Goal: Transaction & Acquisition: Obtain resource

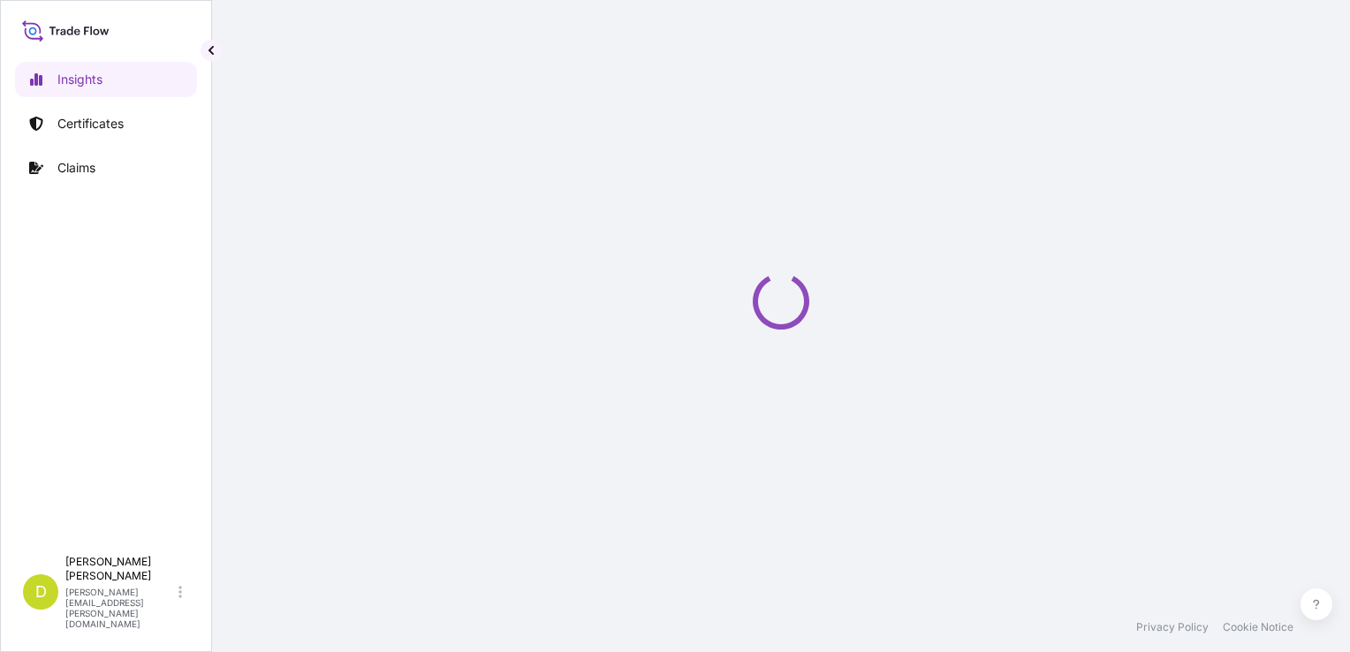
select select "2025"
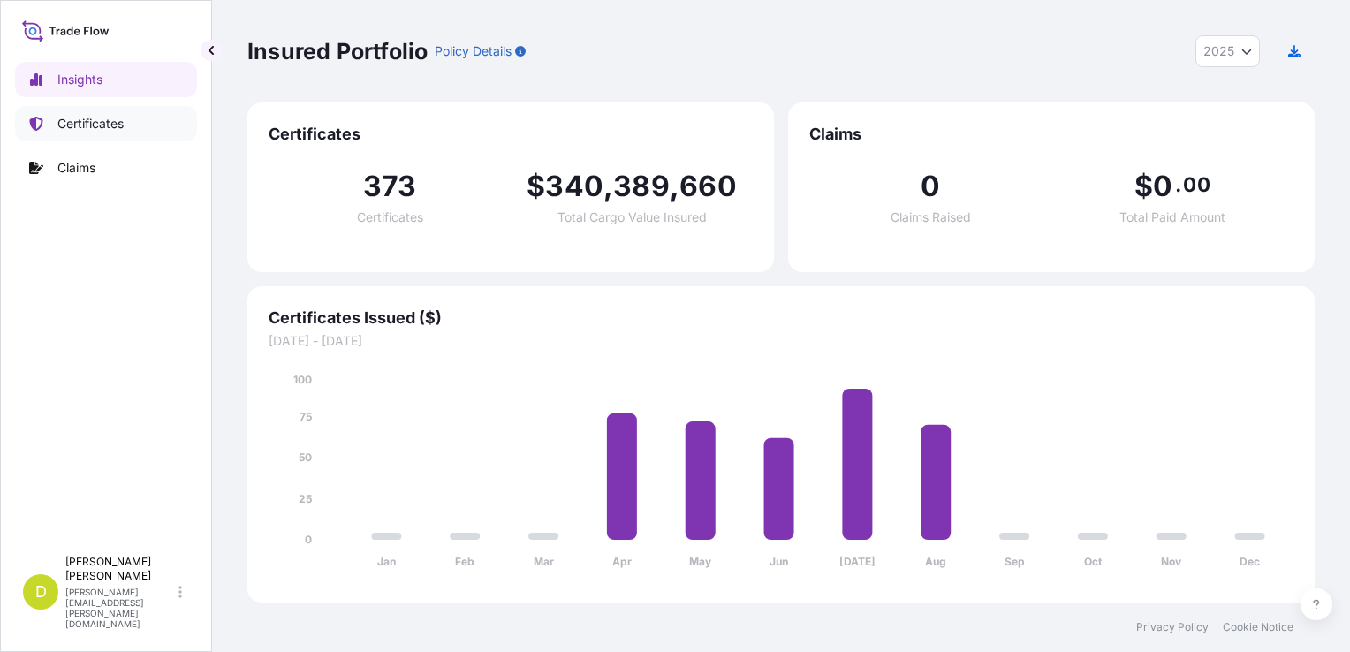
click at [126, 121] on link "Certificates" at bounding box center [106, 123] width 182 height 35
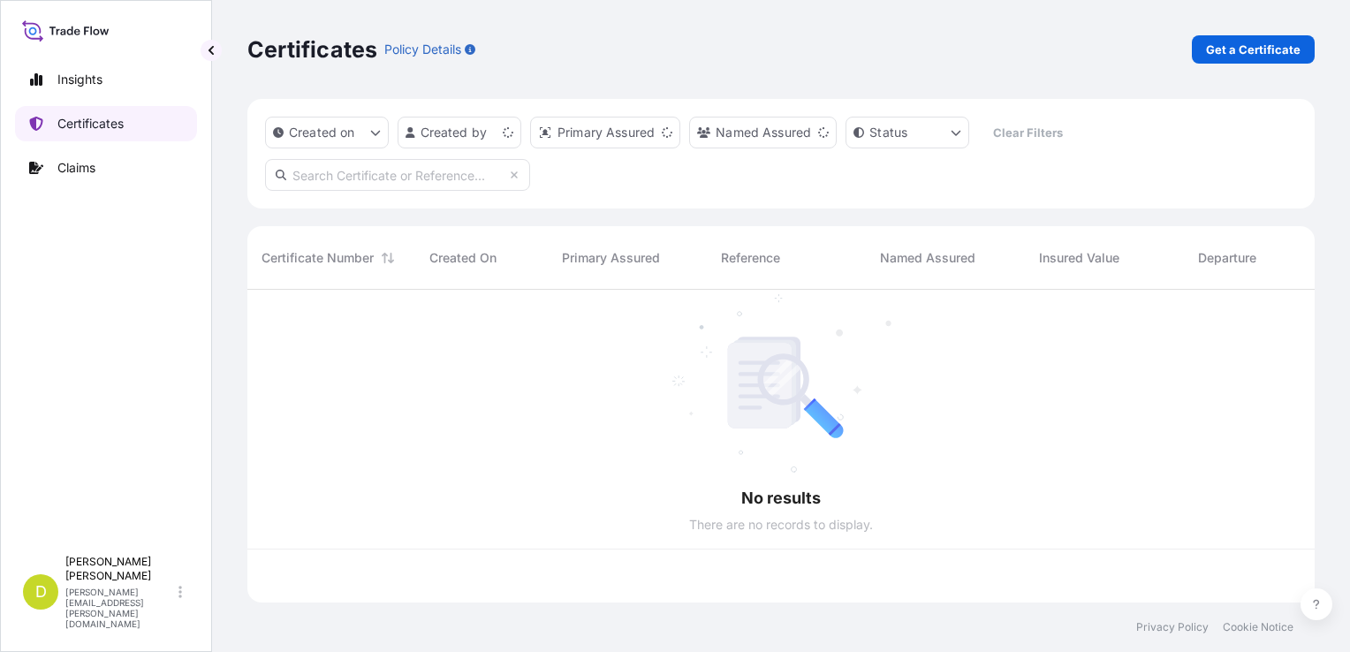
scroll to position [309, 1053]
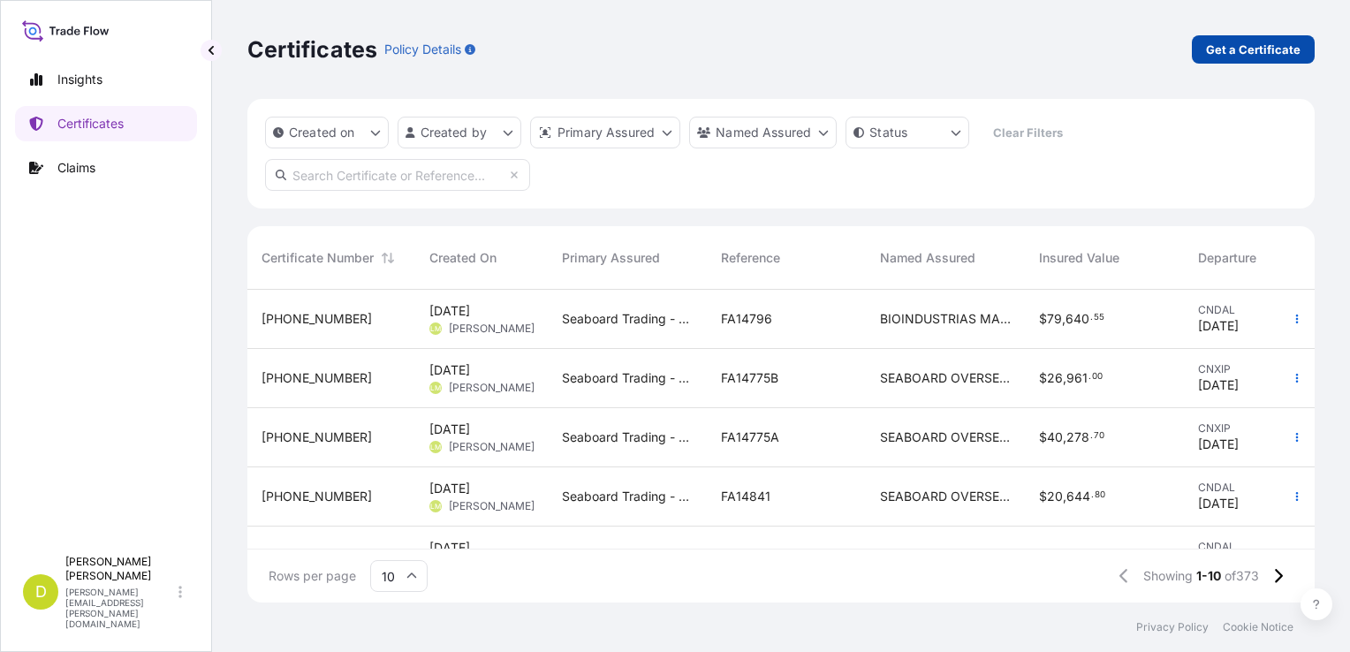
click at [1255, 59] on link "Get a Certificate" at bounding box center [1253, 49] width 123 height 28
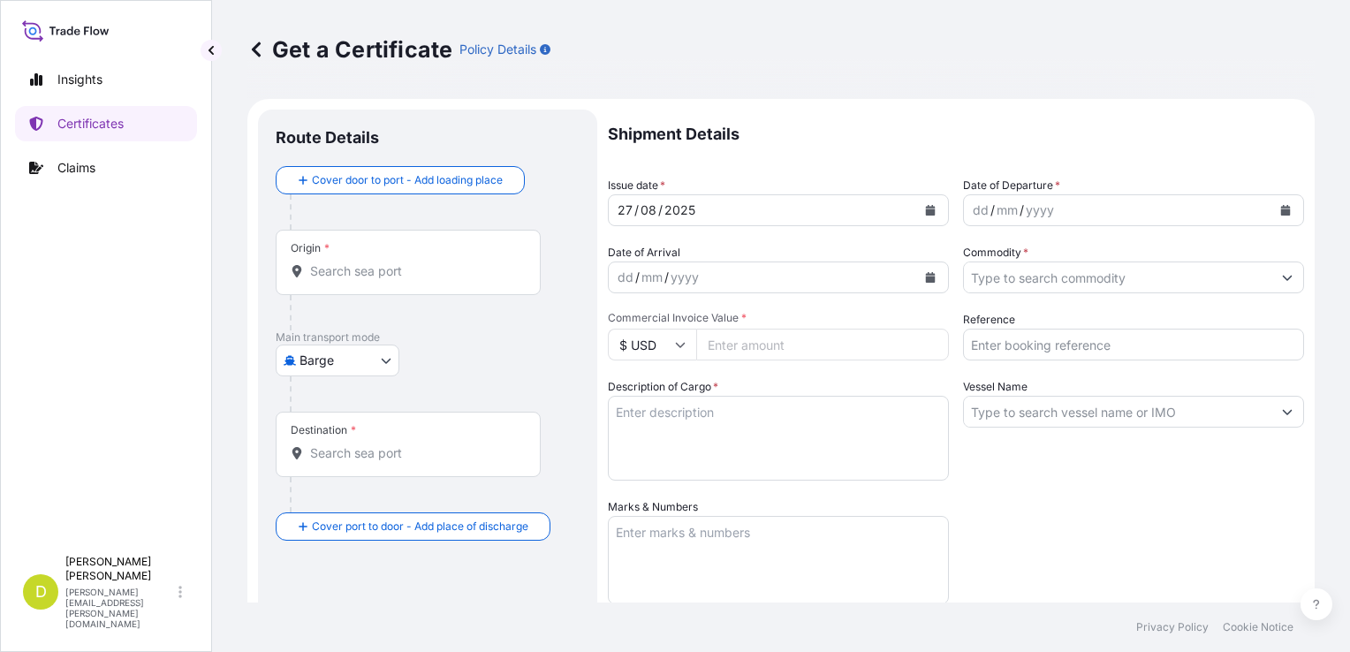
click at [302, 348] on body "Insights Certificates Claims D [PERSON_NAME] [PERSON_NAME][EMAIL_ADDRESS][PERSO…" at bounding box center [675, 326] width 1350 height 652
click at [312, 507] on span "Ocean Vessel" at bounding box center [348, 501] width 79 height 18
select select "Ocean Vessel"
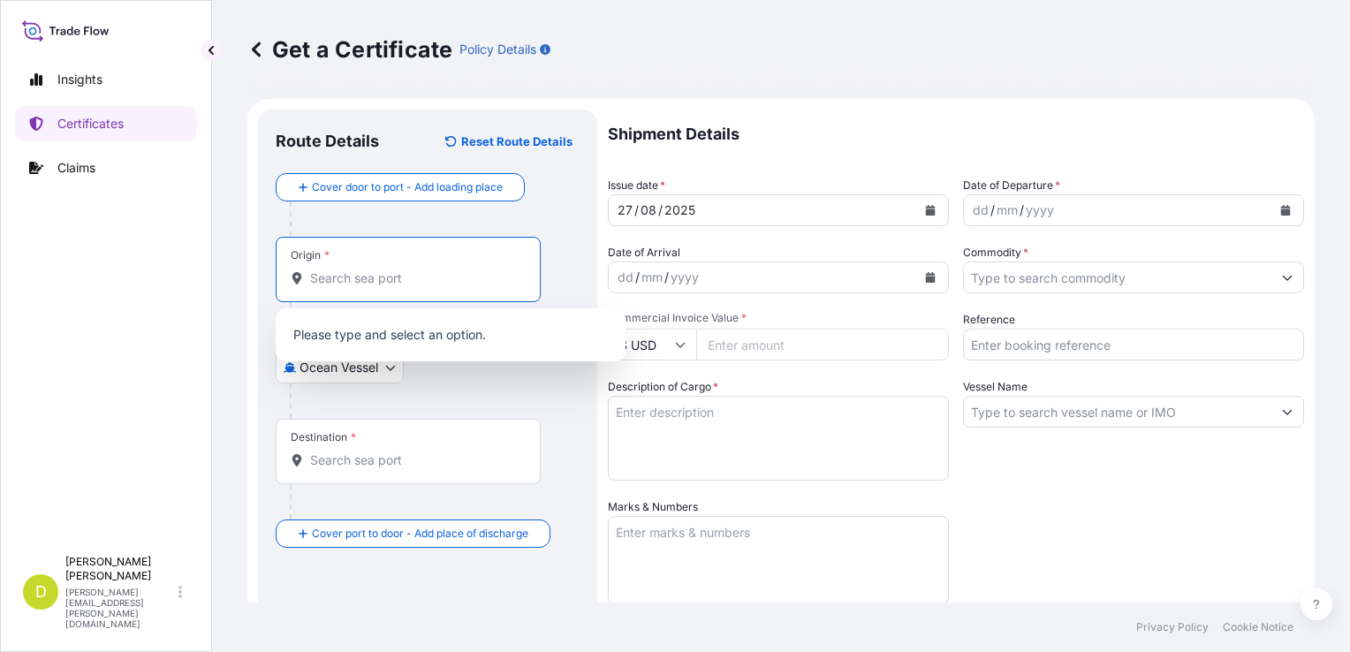
click at [349, 274] on input "Origin *" at bounding box center [414, 279] width 209 height 18
paste input "CONVENT, [US_STATE] - [GEOGRAPHIC_DATA]"
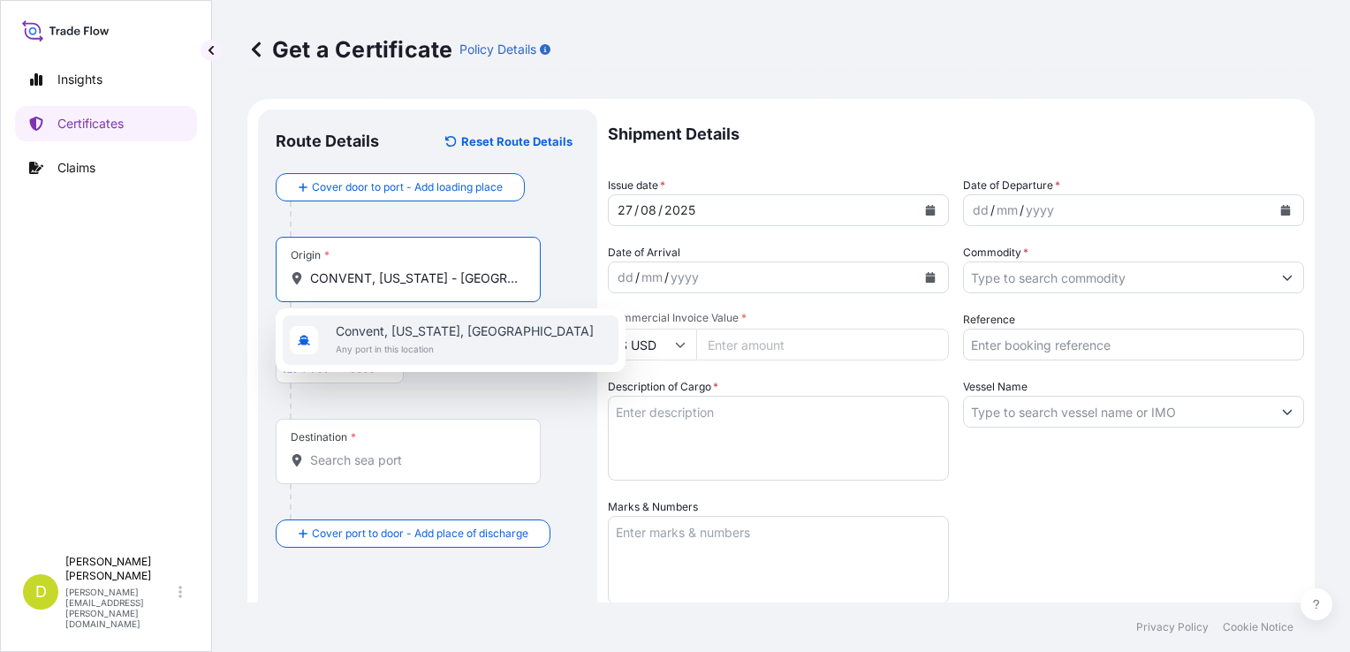
click at [406, 351] on span "Any port in this location" at bounding box center [465, 349] width 258 height 18
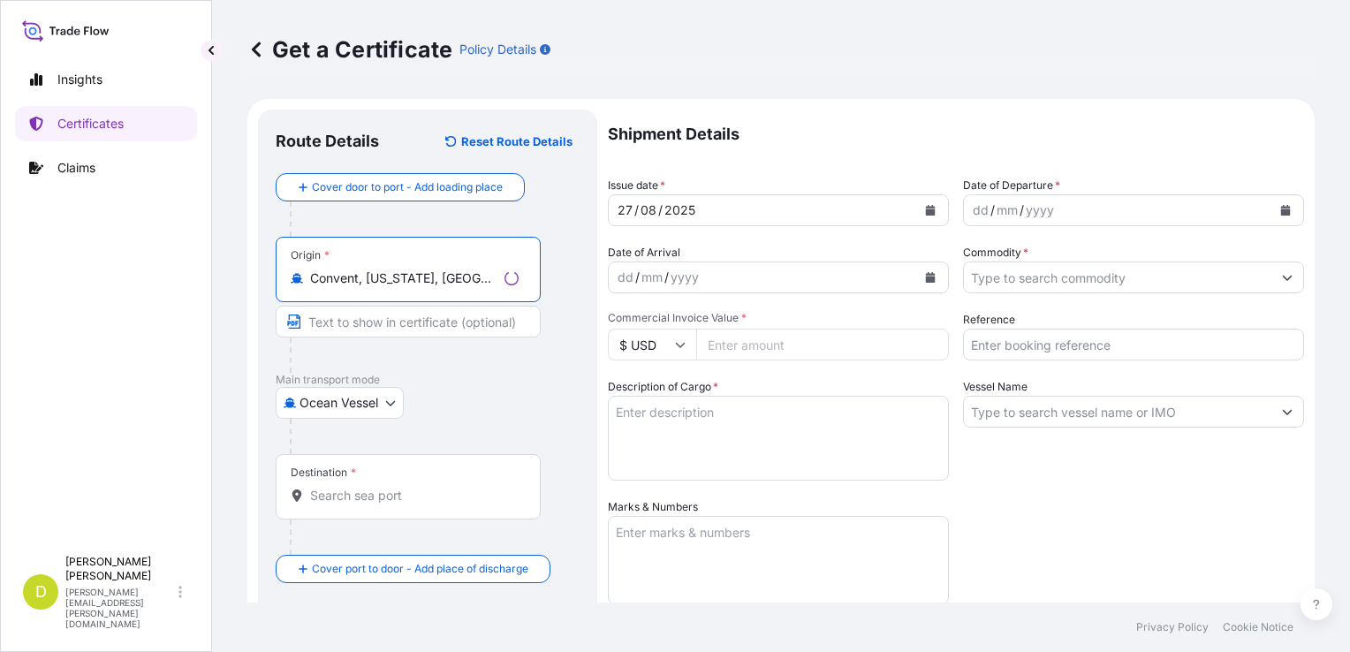
type input "Convent, [US_STATE], [GEOGRAPHIC_DATA]"
click at [367, 326] on input "Text to appear on certificate" at bounding box center [408, 322] width 265 height 32
paste input "CONVENT, [US_STATE] - [GEOGRAPHIC_DATA]"
type input "CONVENT, [US_STATE] - [GEOGRAPHIC_DATA]"
click at [350, 497] on input "Destination *" at bounding box center [414, 496] width 209 height 18
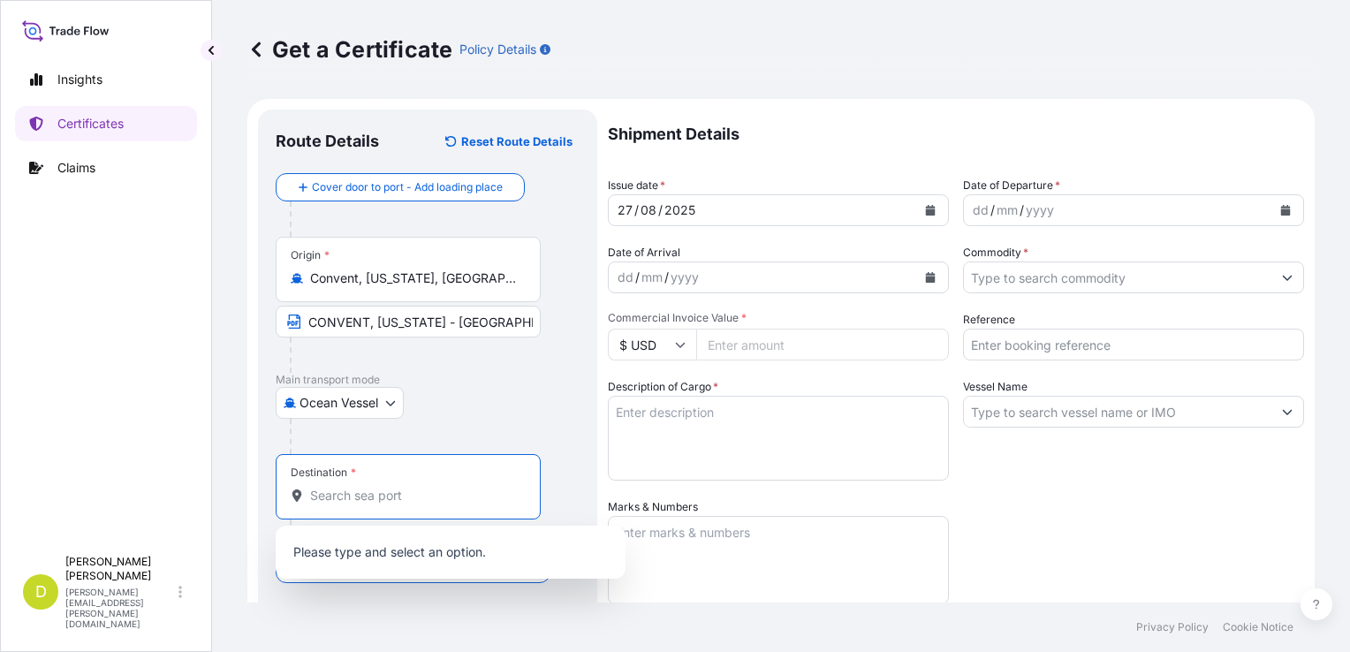
paste input "BUENAVENTURA, [GEOGRAPHIC_DATA]"
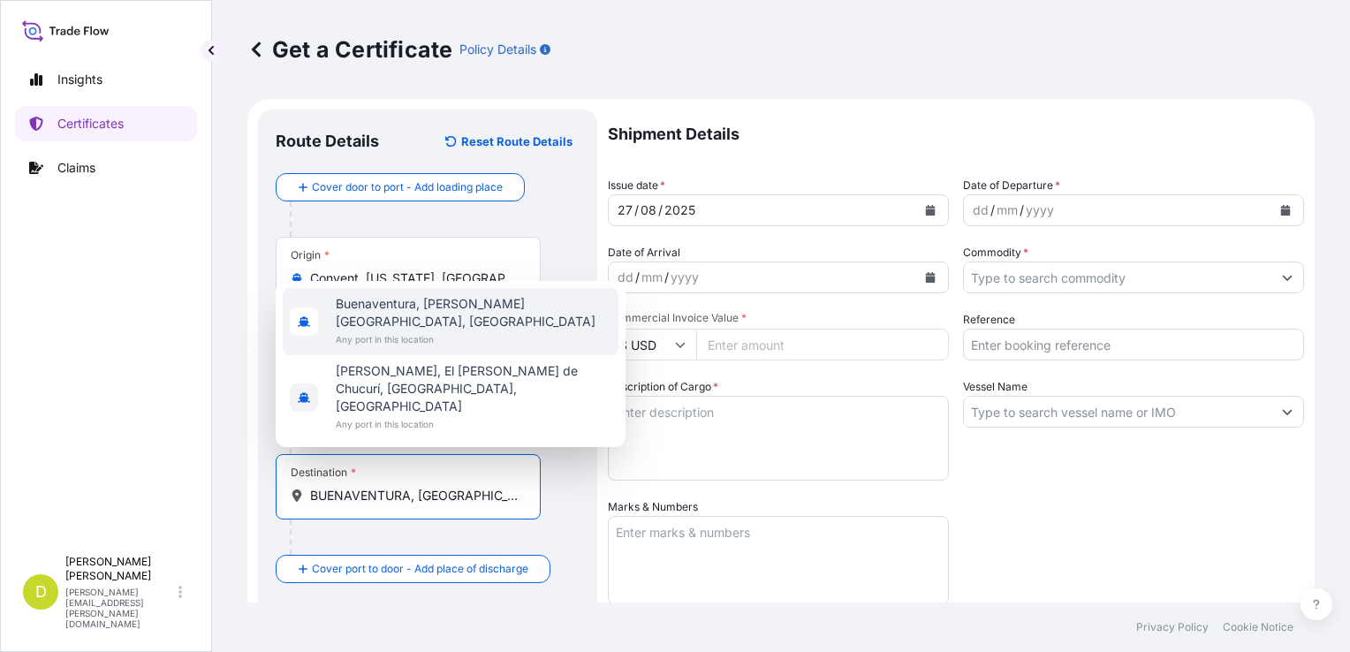
click at [451, 348] on span "Any port in this location" at bounding box center [474, 339] width 276 height 18
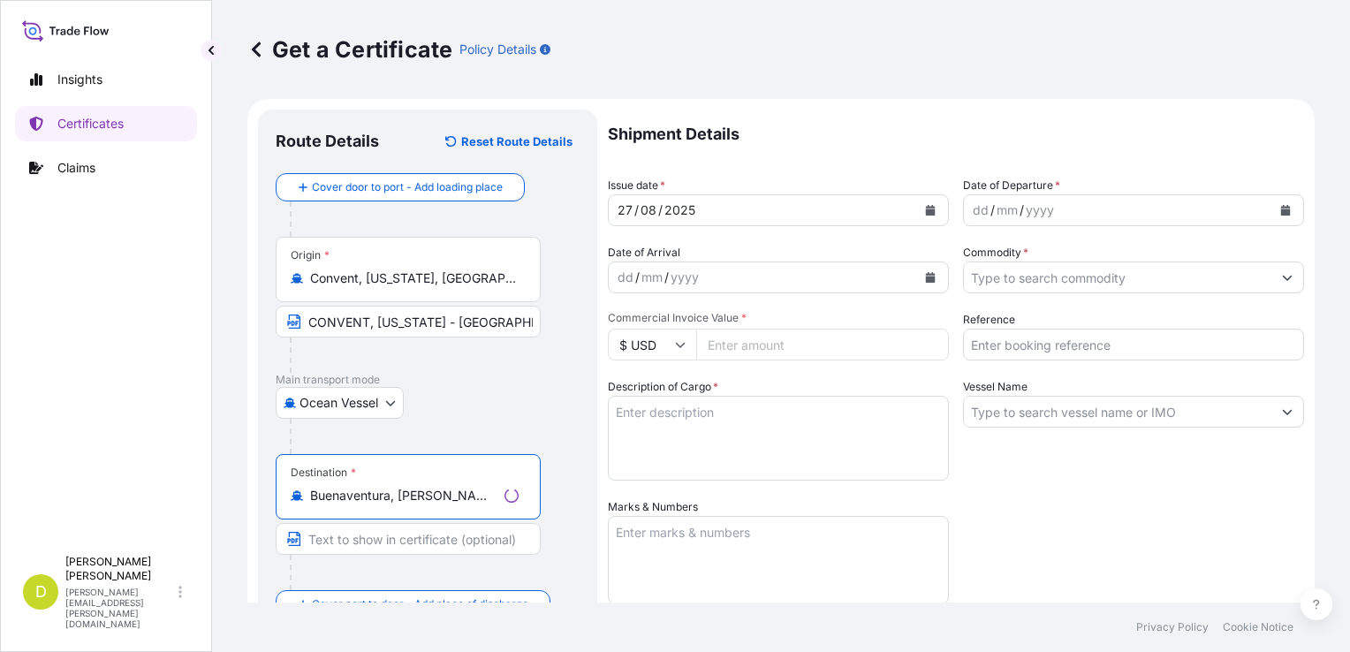
type input "Buenaventura, [PERSON_NAME][GEOGRAPHIC_DATA], [GEOGRAPHIC_DATA]"
click at [361, 540] on input "Text to appear on certificate" at bounding box center [408, 539] width 265 height 32
paste input "BUENAVENTURA, [GEOGRAPHIC_DATA]"
type input "BUENAVENTURA, [GEOGRAPHIC_DATA]"
click at [976, 213] on div "dd" at bounding box center [980, 210] width 19 height 21
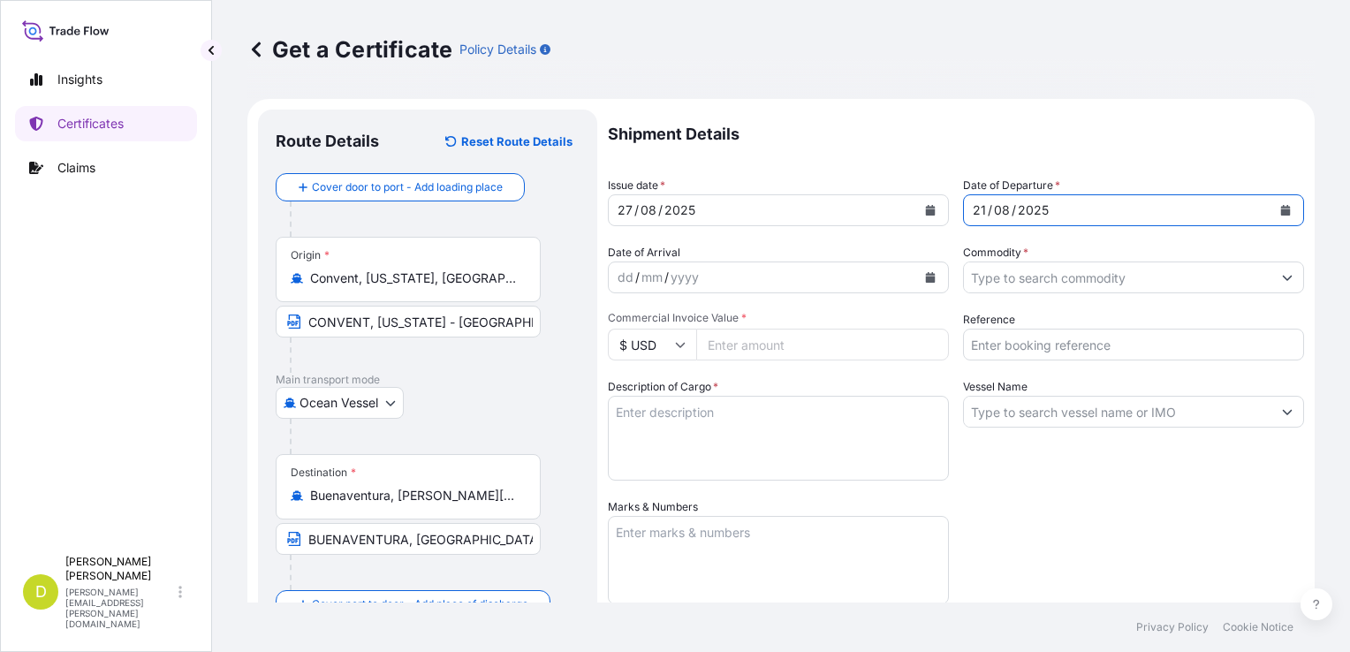
click at [611, 277] on div "dd / mm / yyyy" at bounding box center [763, 278] width 308 height 32
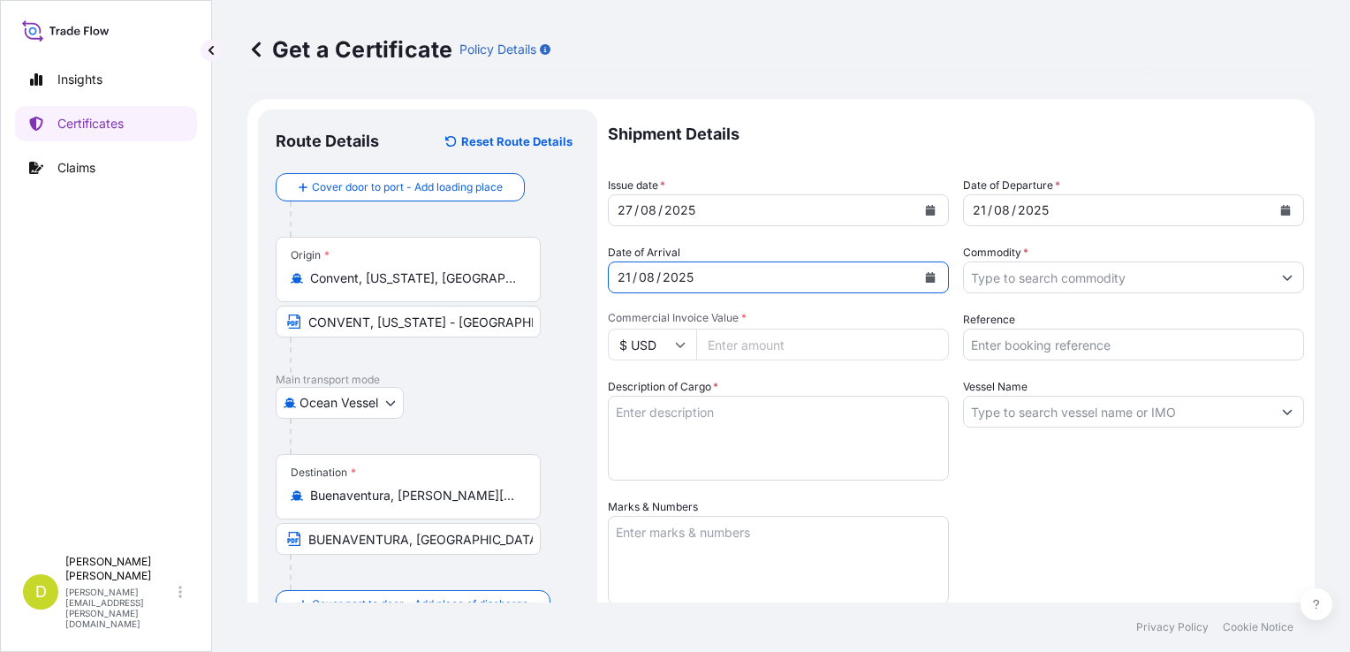
click at [1046, 285] on input "Commodity *" at bounding box center [1118, 278] width 308 height 32
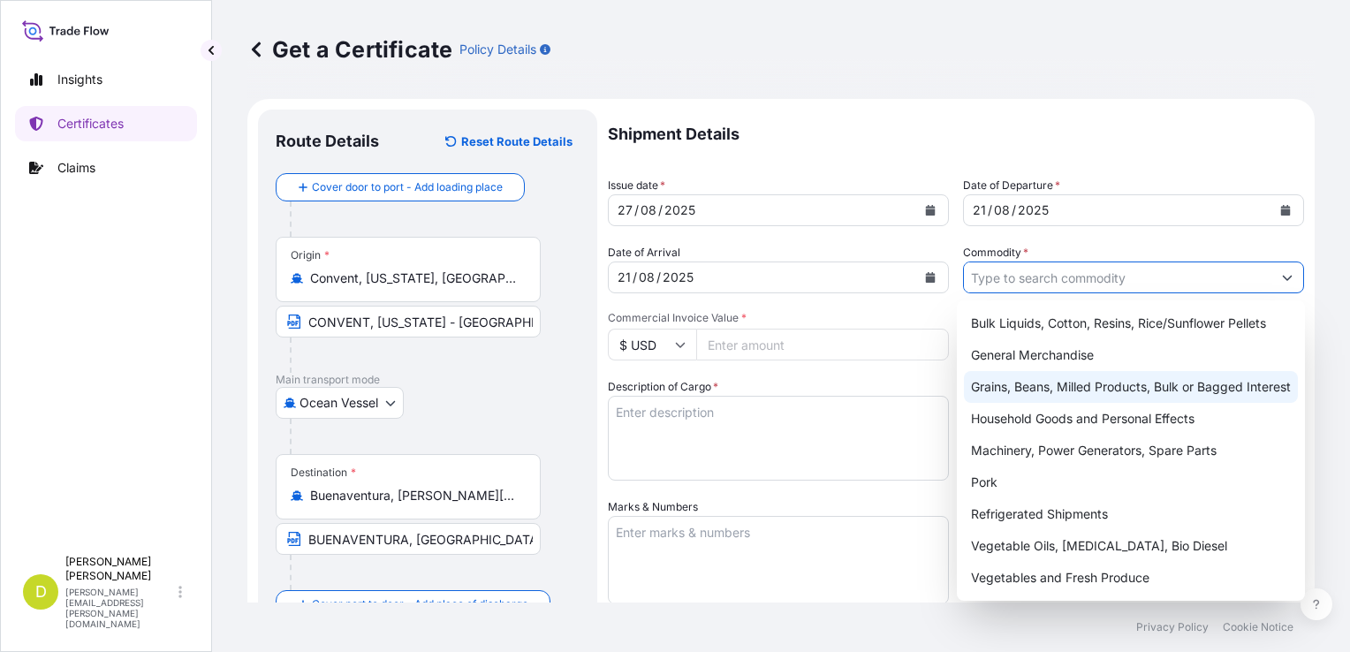
click at [1014, 391] on div "Grains, Beans, Milled Products, Bulk or Bagged Interest" at bounding box center [1131, 387] width 334 height 32
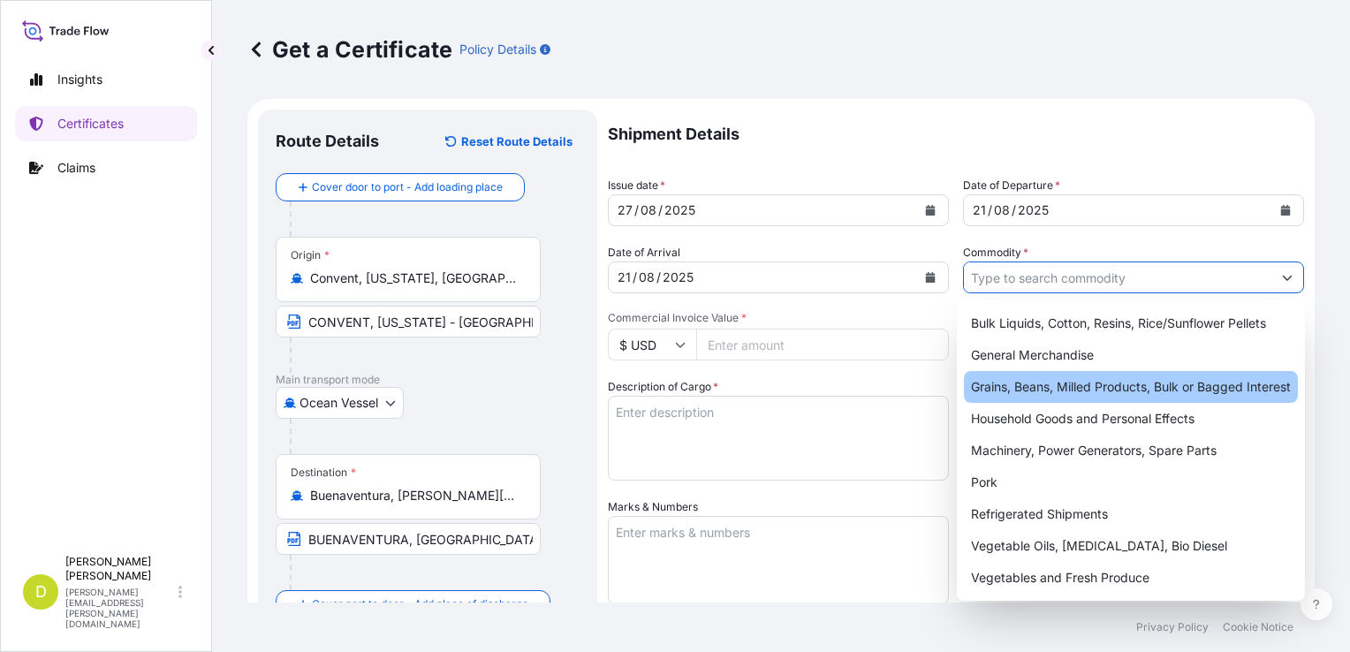
type input "Grains, Beans, Milled Products, Bulk or Bagged Interest"
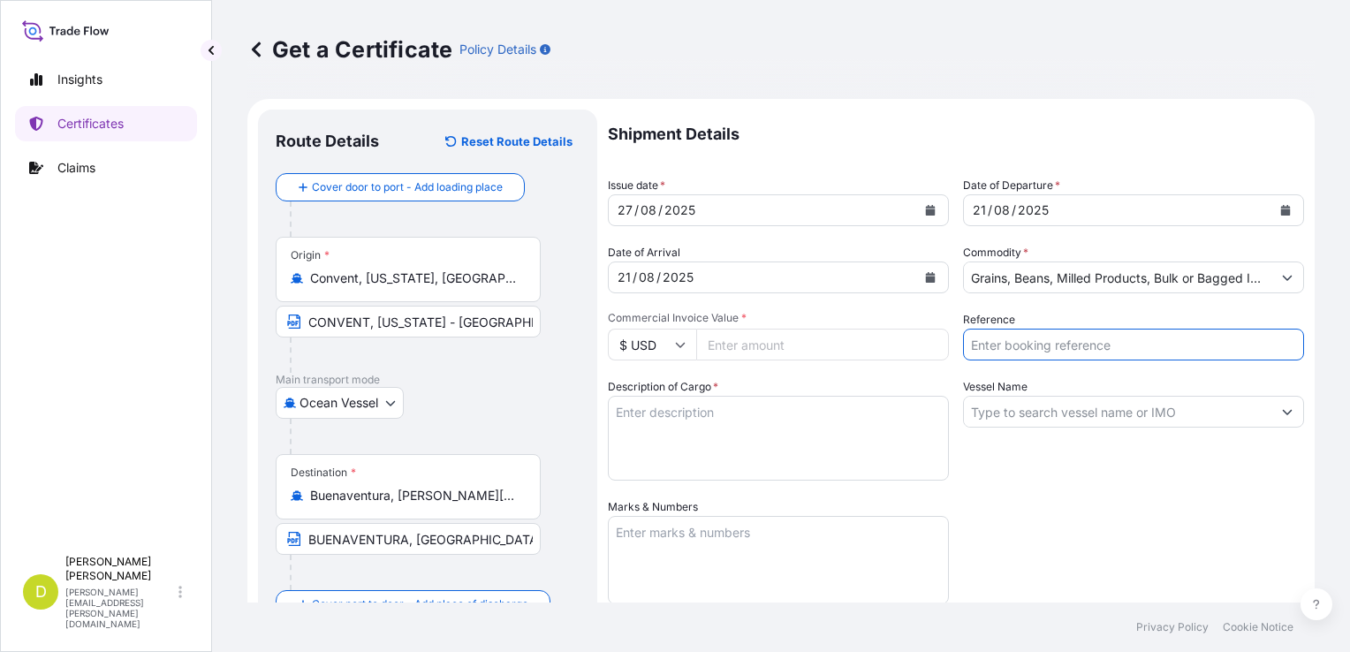
click at [1007, 352] on input "Reference" at bounding box center [1133, 345] width 341 height 32
type input "AL14578"
click at [999, 395] on div "Vessel Name" at bounding box center [1133, 429] width 341 height 103
click at [1007, 412] on input "Vessel Name" at bounding box center [1118, 412] width 308 height 32
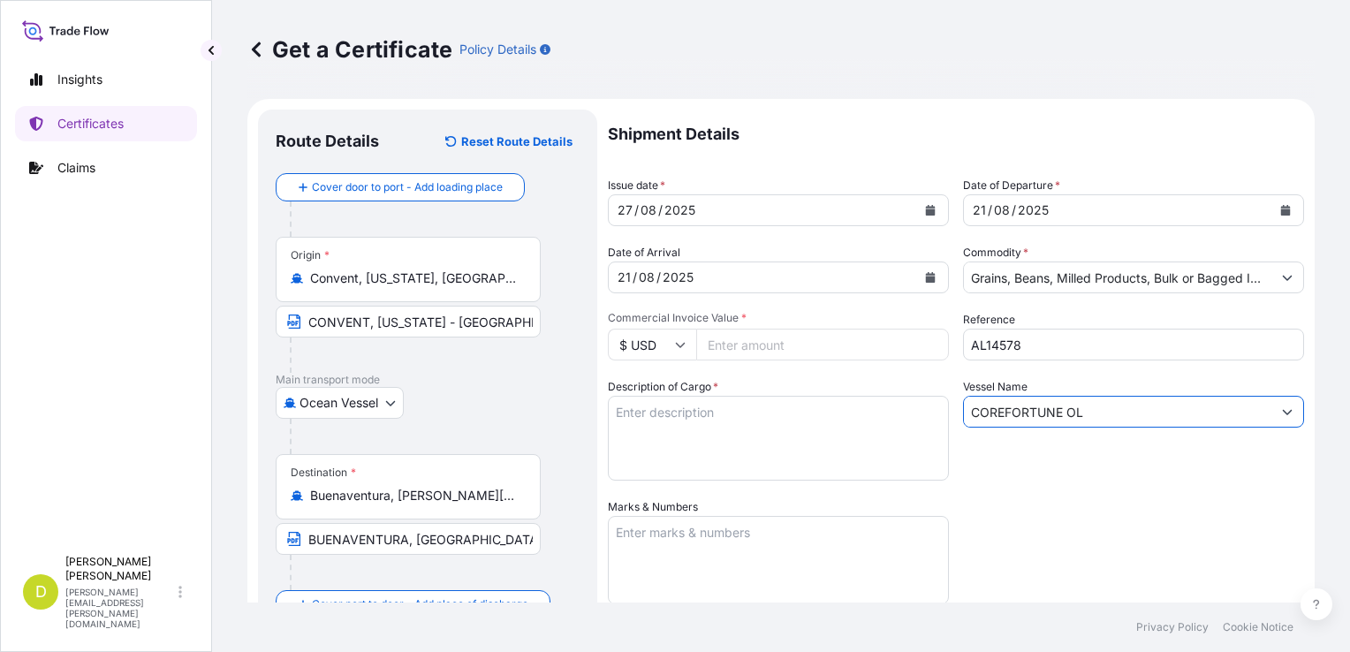
type input "COREFORTUNE OL"
click at [740, 336] on input "Commercial Invoice Value *" at bounding box center [822, 345] width 253 height 32
type input "833497"
type input "833497.07"
click at [748, 398] on textarea "Description of Cargo *" at bounding box center [778, 438] width 341 height 85
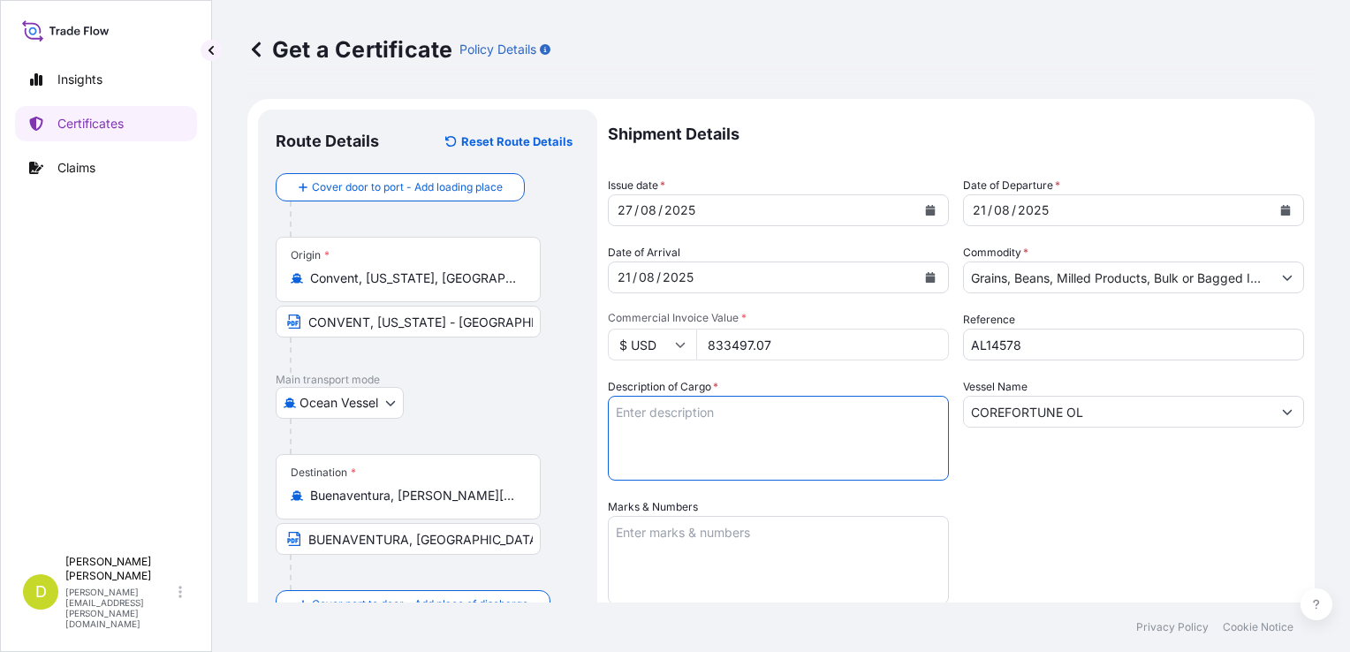
click at [682, 437] on textarea "Description of Cargo *" at bounding box center [778, 438] width 341 height 85
paste textarea "1.500,657"
click at [756, 438] on textarea "1.500,657 MT," at bounding box center [778, 438] width 341 height 85
paste textarea "U.S YELLOW CORN #2 OR BETTER, IN BULK"
click at [732, 440] on textarea "1.500,657 MT, U.S YELLOW CORN #2 OR BETTER, IN BULK" at bounding box center [778, 438] width 341 height 85
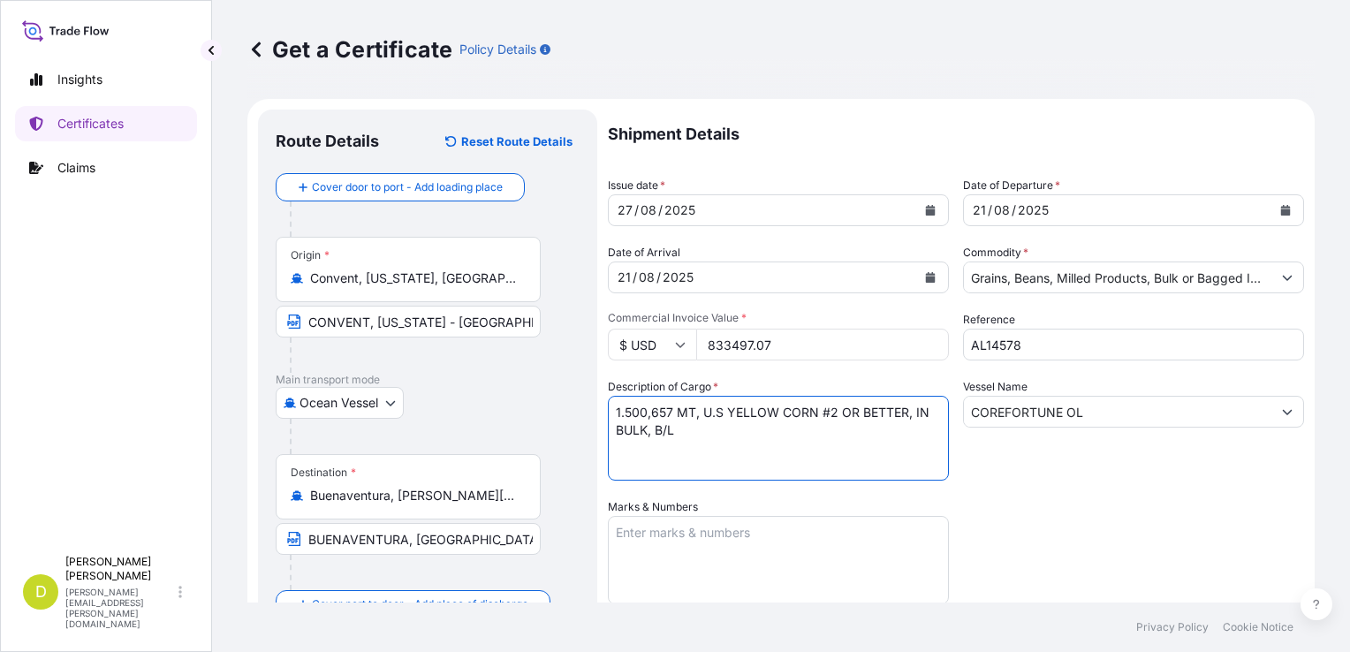
paste textarea "SET No. 22"
click at [756, 431] on textarea "1.500,657 MT, U.S YELLOW CORN #2 OR BETTER, IN BULK, B/L SET No. 22" at bounding box center [778, 438] width 341 height 85
drag, startPoint x: 685, startPoint y: 457, endPoint x: 605, endPoint y: 419, distance: 88.1
click at [605, 419] on form "Route Details Reset Route Details Cover door to port - Add loading place Place …" at bounding box center [780, 522] width 1067 height 846
click at [627, 468] on textarea "1.500,657 MT, U.S YELLOW CORN #2 OR BETTER, IN BULK, B/L SET No. 22, B/L DATED:…" at bounding box center [778, 438] width 341 height 85
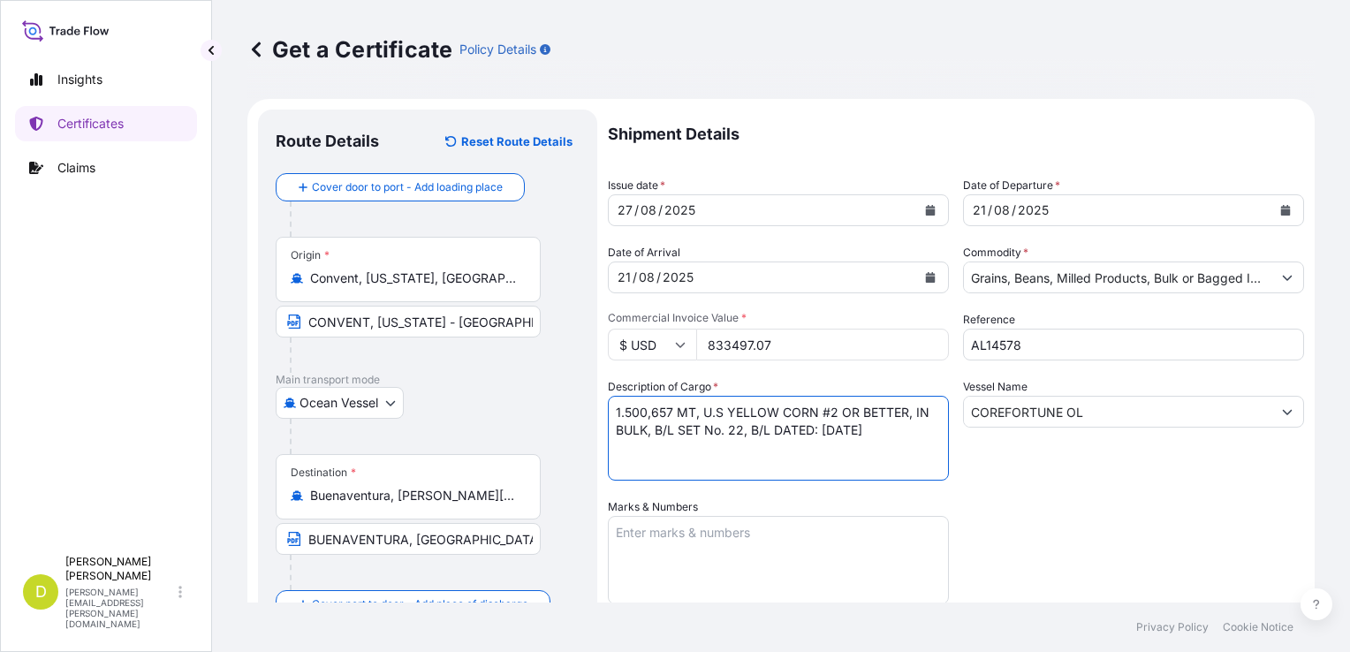
paste textarea "1.500,657 MT, U.S YELLOW CORN #2 OR BETTER, IN BULK, B/L SET No. 22, B/L DATED:…"
drag, startPoint x: 619, startPoint y: 423, endPoint x: 675, endPoint y: 424, distance: 56.6
click at [675, 424] on textarea "1.500,657 MT, U.S YELLOW CORN #2 OR BETTER, IN BULK, B/L SET No. 22, B/L DATED:…" at bounding box center [778, 438] width 341 height 85
paste textarea "1.909,000"
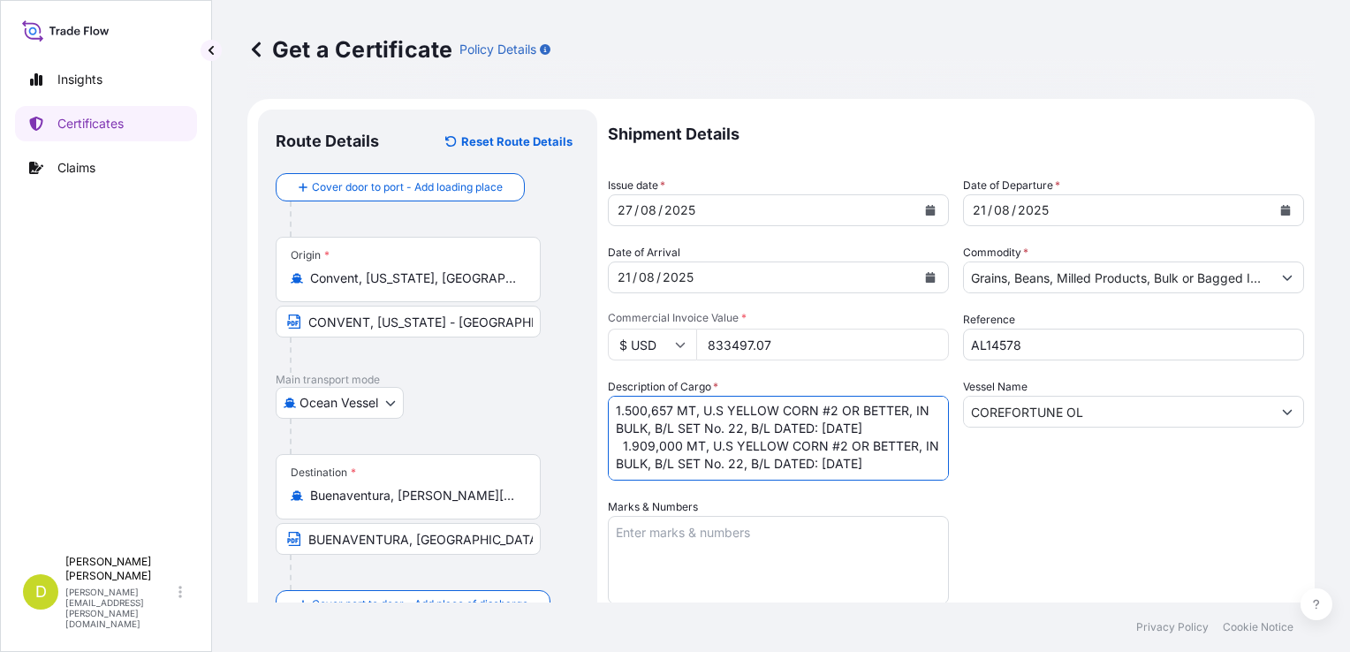
click at [760, 437] on textarea "1.500,657 MT, U.S YELLOW CORN #2 OR BETTER, IN BULK, B/L SET No. 22, B/L DATED:…" at bounding box center [778, 438] width 341 height 85
type textarea "1.500,657 MT, U.S YELLOW CORN #2 OR BETTER, IN BULK, B/L SET No. 22, B/L DATED:…"
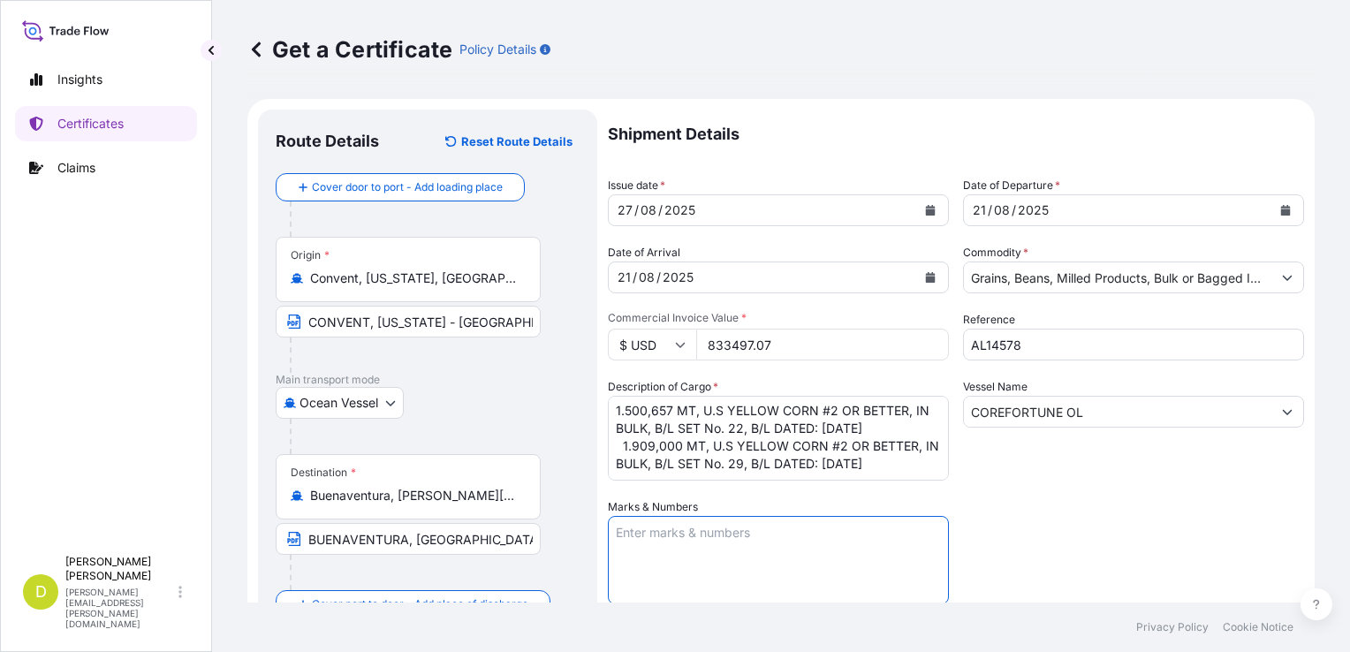
click at [764, 532] on textarea "Marks & Numbers" at bounding box center [778, 560] width 341 height 88
click at [679, 554] on textarea "CONSIGNEE/NOTIFY:" at bounding box center [778, 560] width 341 height 88
paste textarea "SEABOARD OVERSEAS [GEOGRAPHIC_DATA] S.A.S., [STREET_ADDRESS], NIT 900.219.353-1"
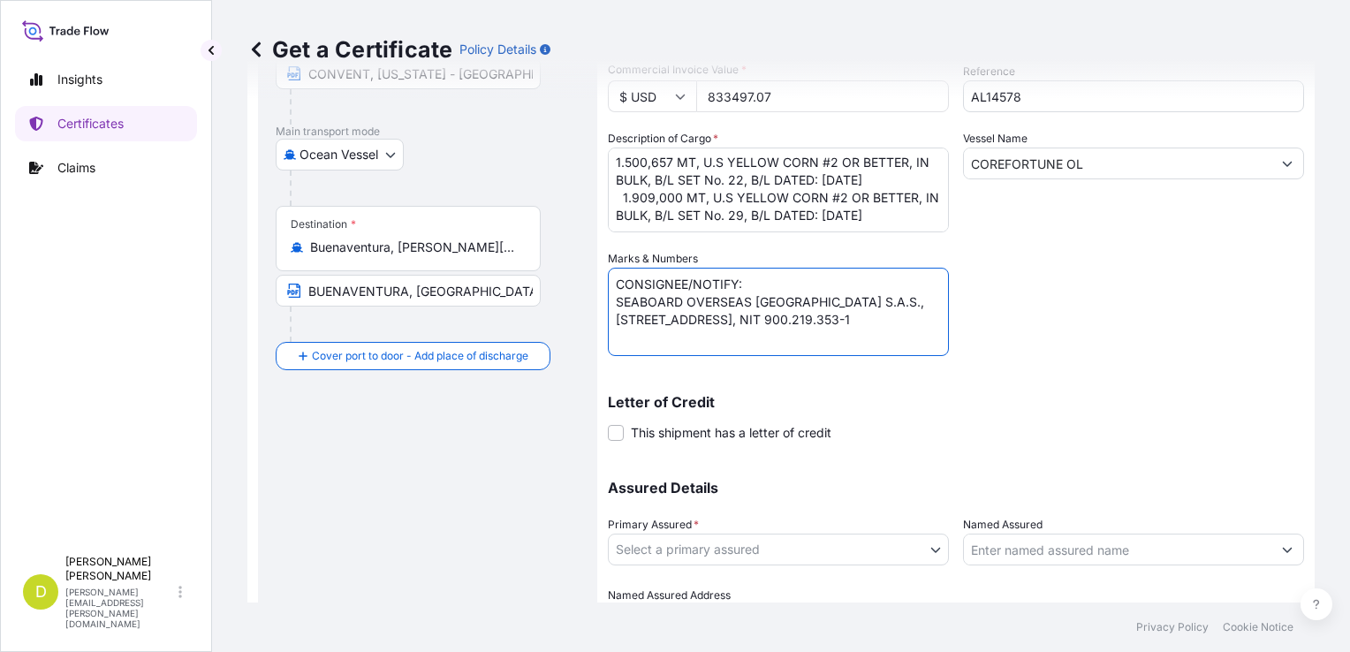
scroll to position [340, 0]
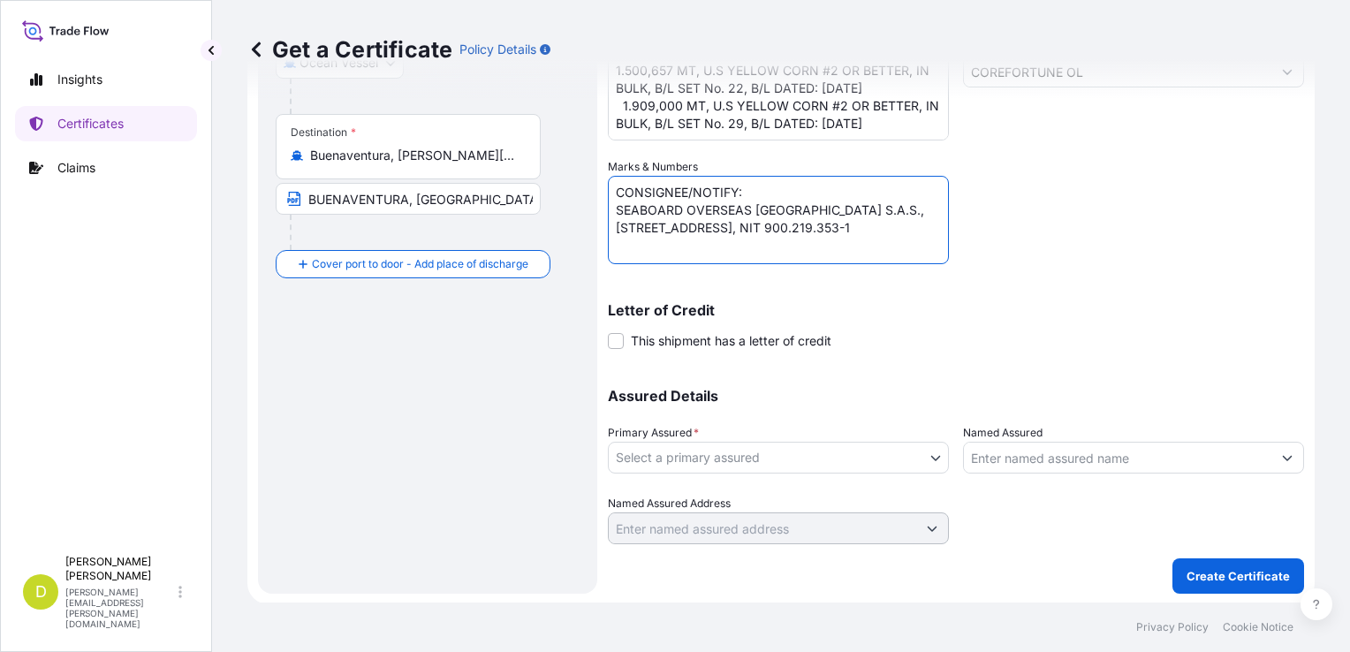
type textarea "CONSIGNEE/NOTIFY: SEABOARD OVERSEAS [GEOGRAPHIC_DATA] S.A.S., [STREET_ADDRESS],…"
click at [812, 466] on body "Insights Certificates Claims D [PERSON_NAME] [PERSON_NAME][EMAIL_ADDRESS][PERSO…" at bounding box center [675, 326] width 1350 height 652
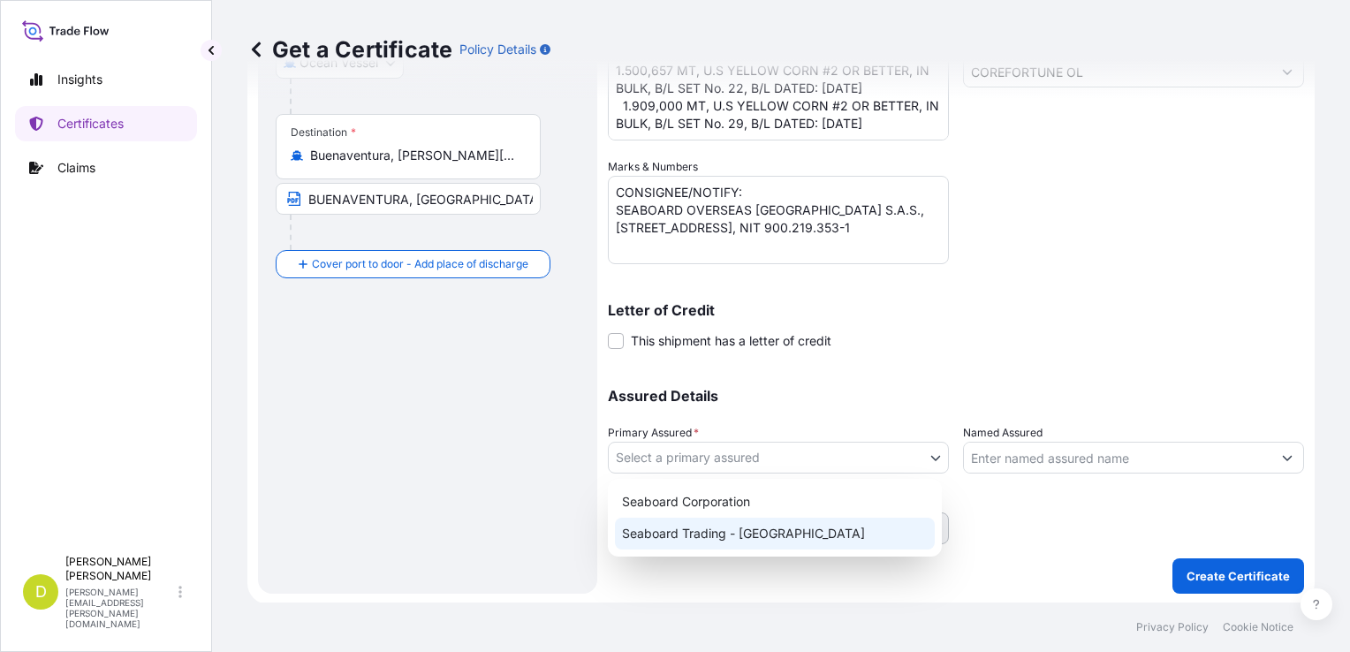
click at [805, 525] on div "Seaboard Trading - [GEOGRAPHIC_DATA]" at bounding box center [775, 534] width 320 height 32
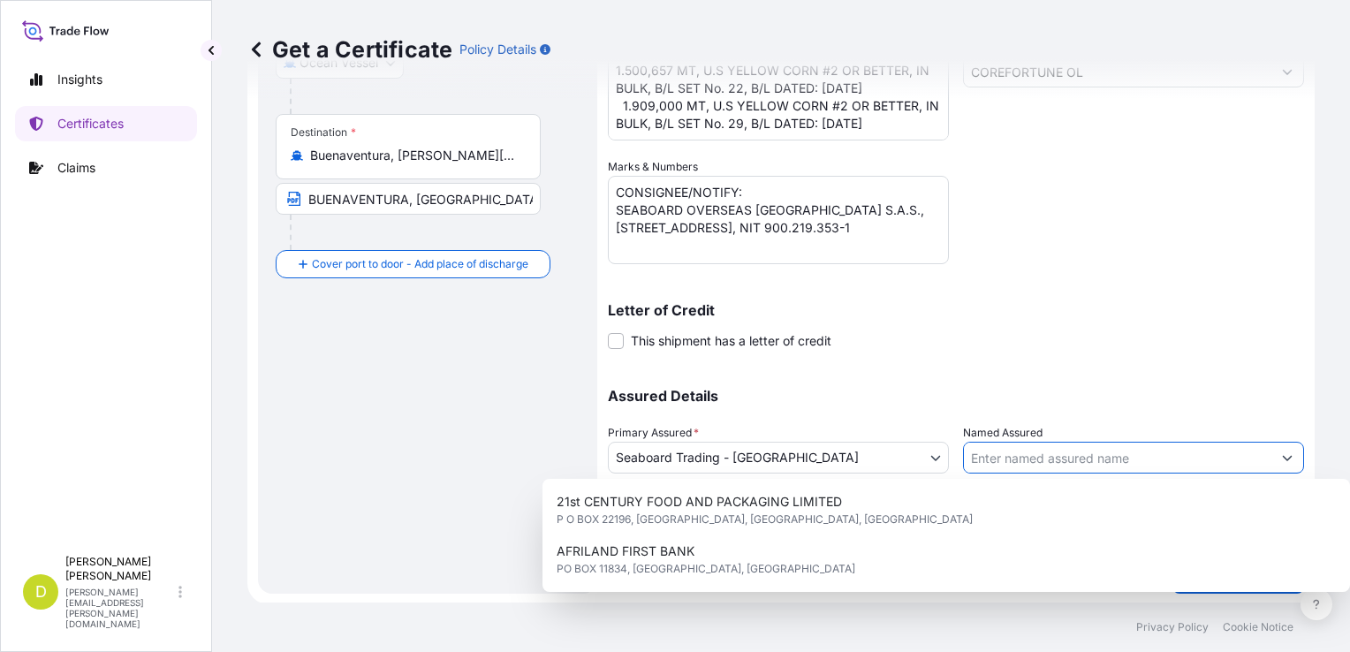
click at [986, 461] on input "Named Assured" at bounding box center [1118, 458] width 308 height 32
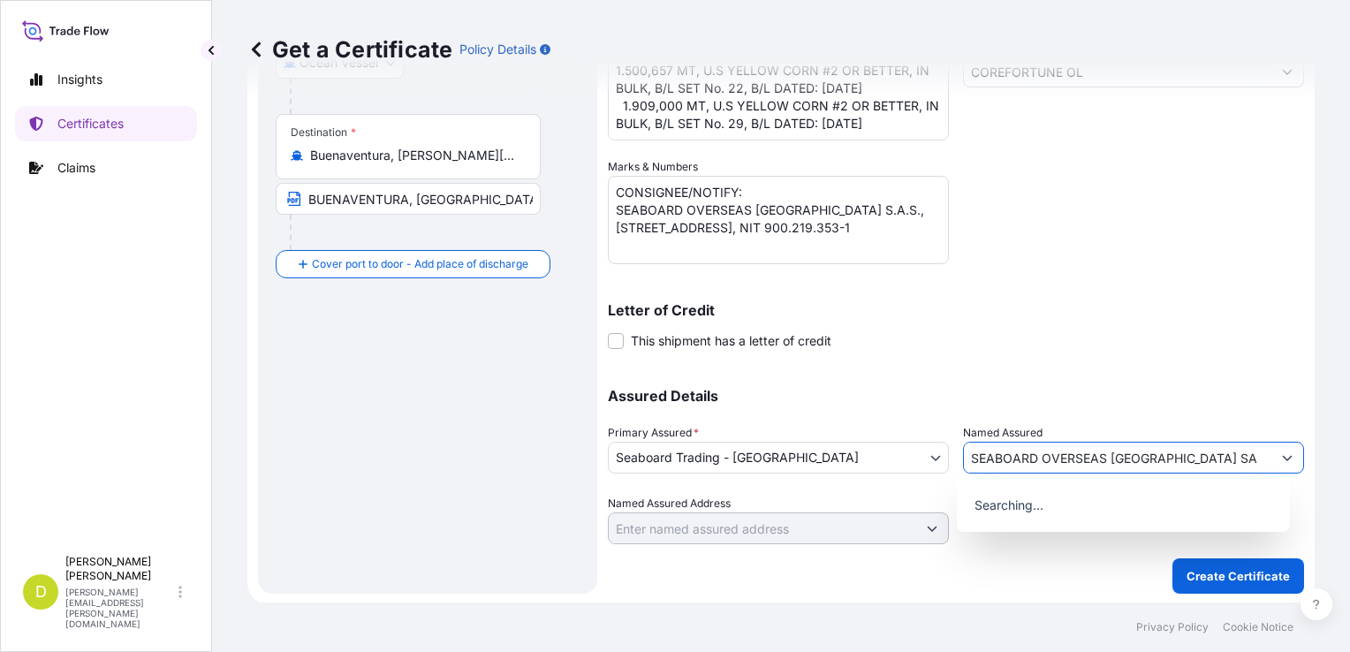
type input "SEABOARD OVERSEAS [GEOGRAPHIC_DATA] SAS"
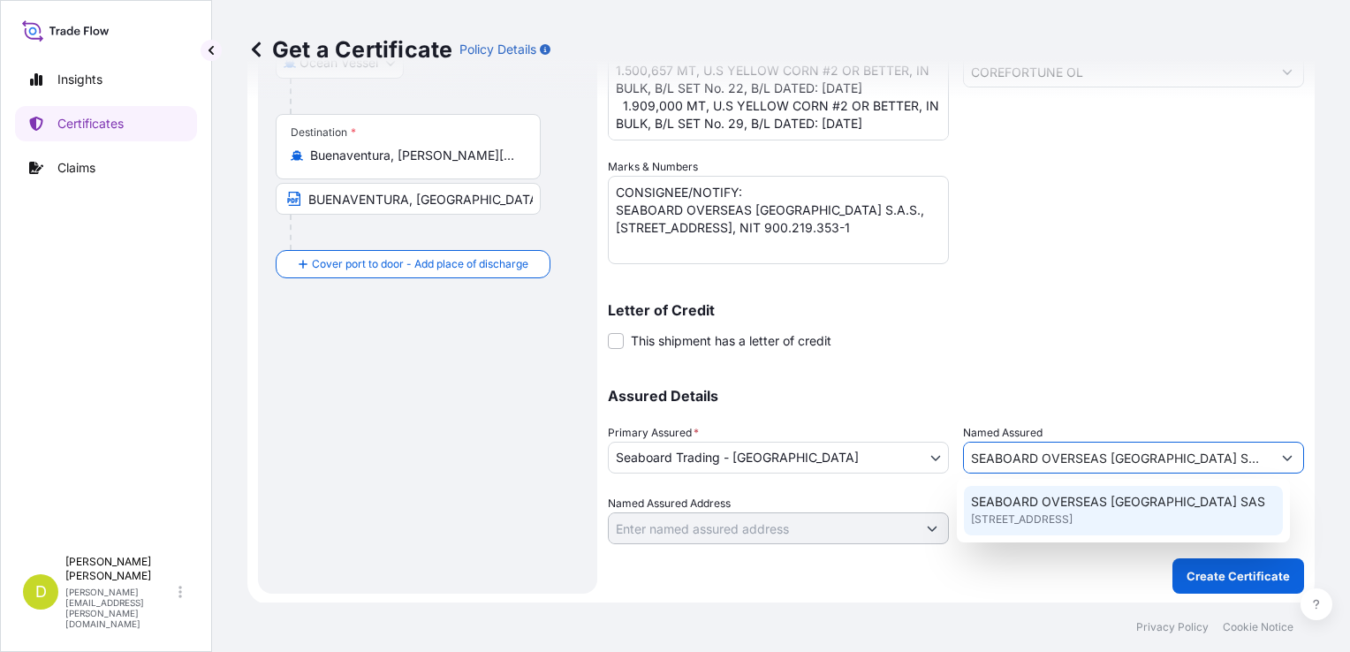
click at [1045, 504] on span "SEABOARD OVERSEAS [GEOGRAPHIC_DATA] SAS" at bounding box center [1118, 502] width 294 height 18
type input "CARRERA 11 NO 77A-49 OF.902"
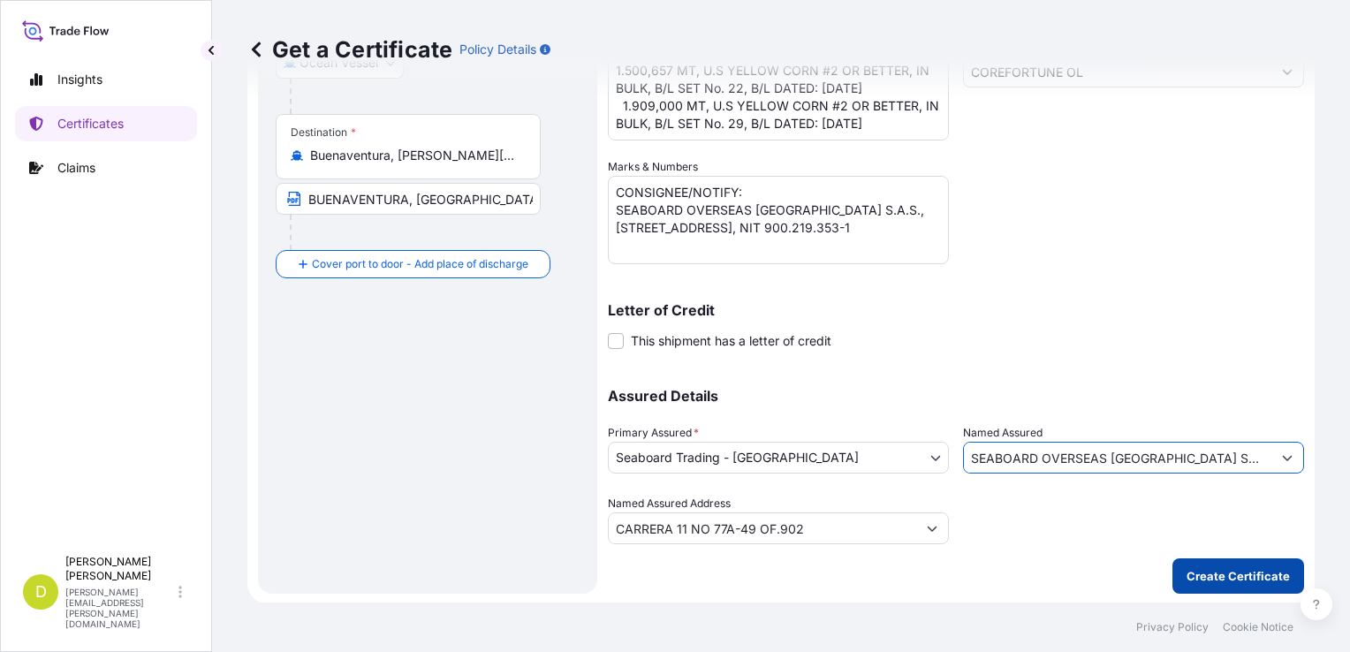
type input "SEABOARD OVERSEAS [GEOGRAPHIC_DATA] SAS"
click at [1209, 573] on p "Create Certificate" at bounding box center [1238, 576] width 103 height 18
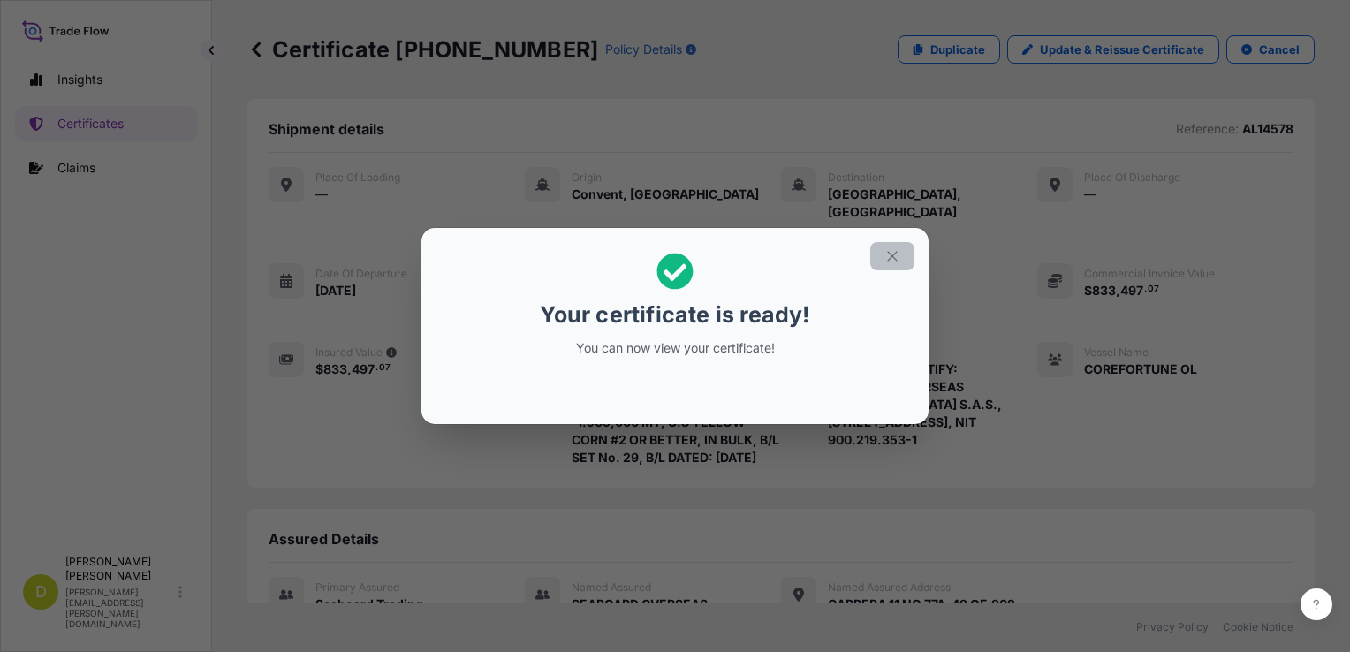
click at [893, 254] on icon "button" at bounding box center [892, 256] width 10 height 10
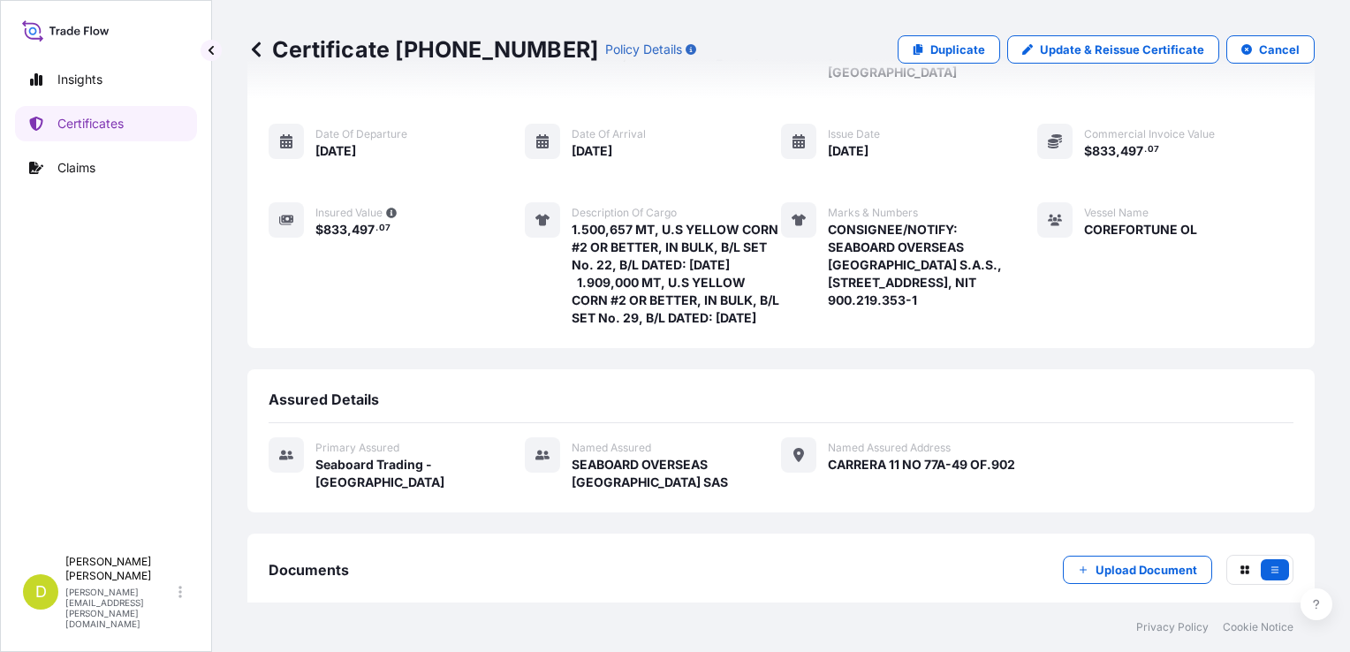
scroll to position [358, 0]
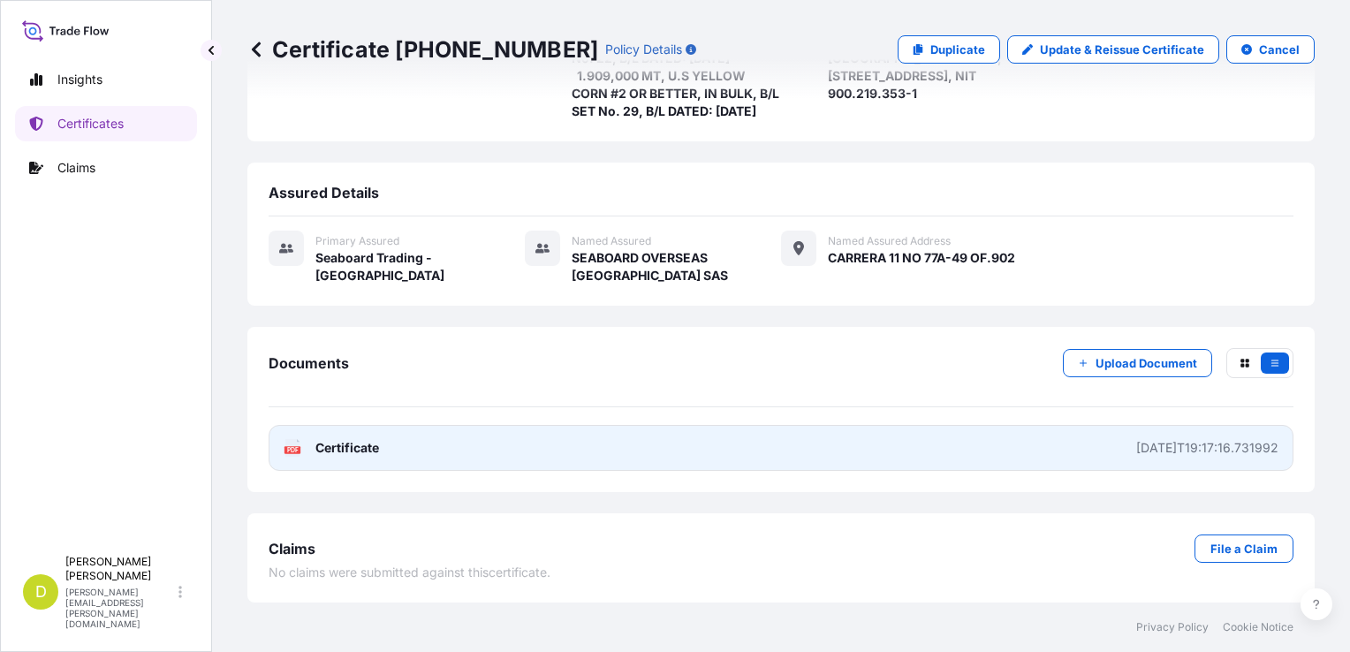
click at [756, 450] on link "PDF Certificate [DATE]T19:17:16.731992" at bounding box center [781, 448] width 1025 height 46
